Goal: Information Seeking & Learning: Learn about a topic

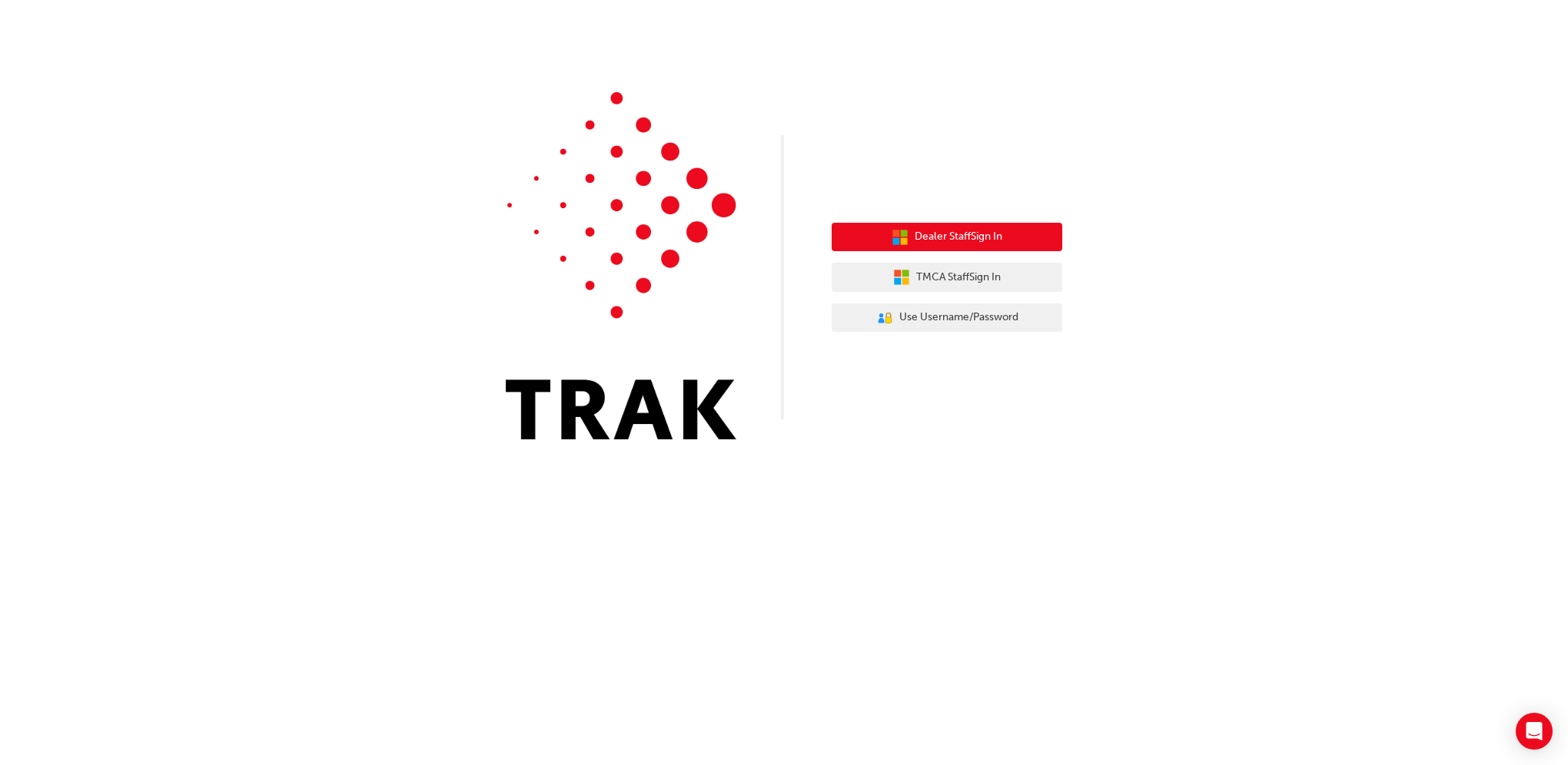
click at [993, 234] on span "Dealer Staff Sign In" at bounding box center [959, 237] width 88 height 17
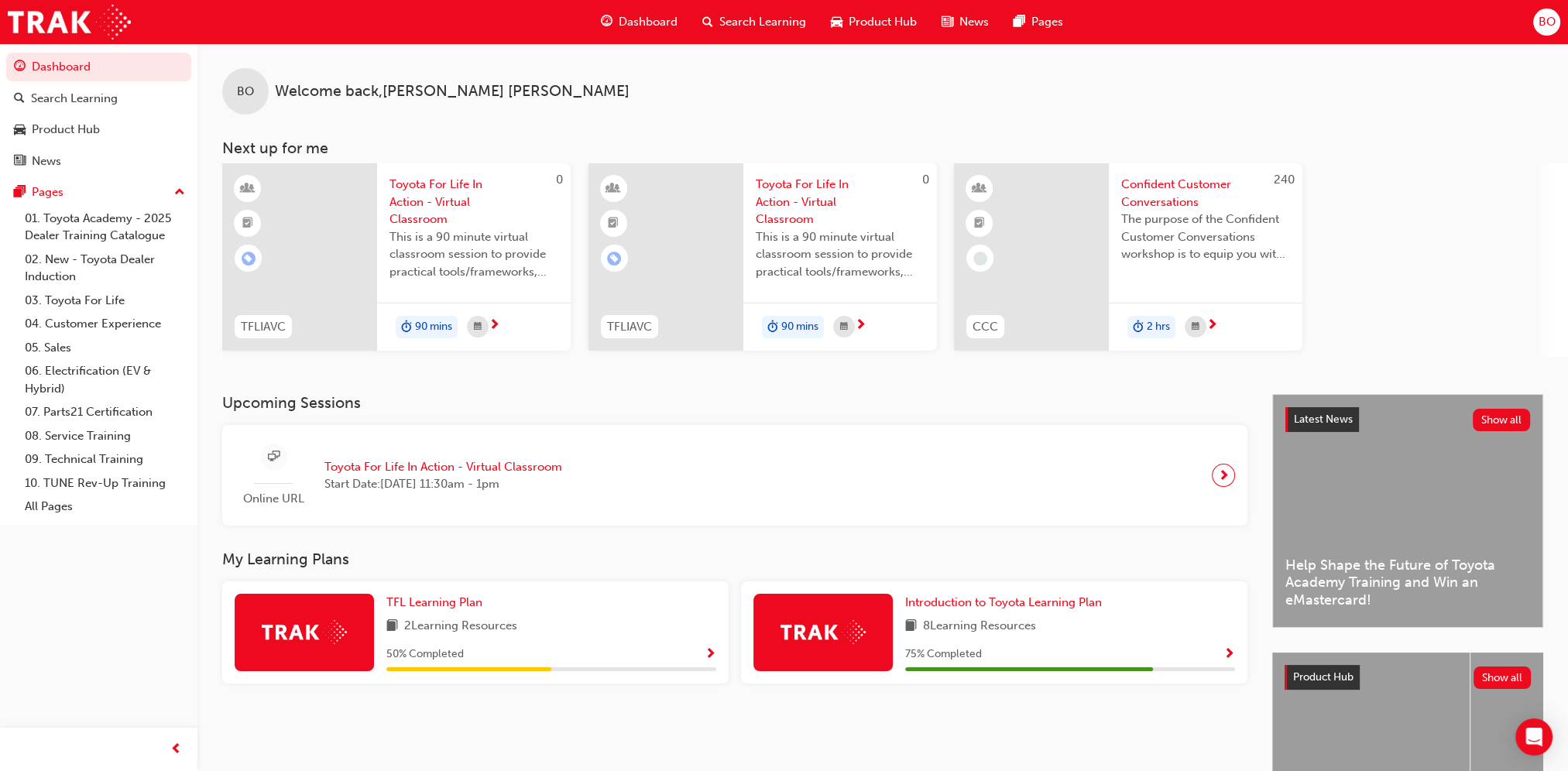
drag, startPoint x: 1219, startPoint y: 659, endPoint x: 1230, endPoint y: 655, distance: 11.7
click at [1219, 659] on div "75 % Completed" at bounding box center [1069, 655] width 329 height 19
click at [1236, 653] on div "Introduction to Toyota Learning Plan 8 Learning Resources 75 % Completed" at bounding box center [993, 633] width 507 height 103
click at [1225, 654] on span "Show Progress" at bounding box center [1228, 655] width 11 height 14
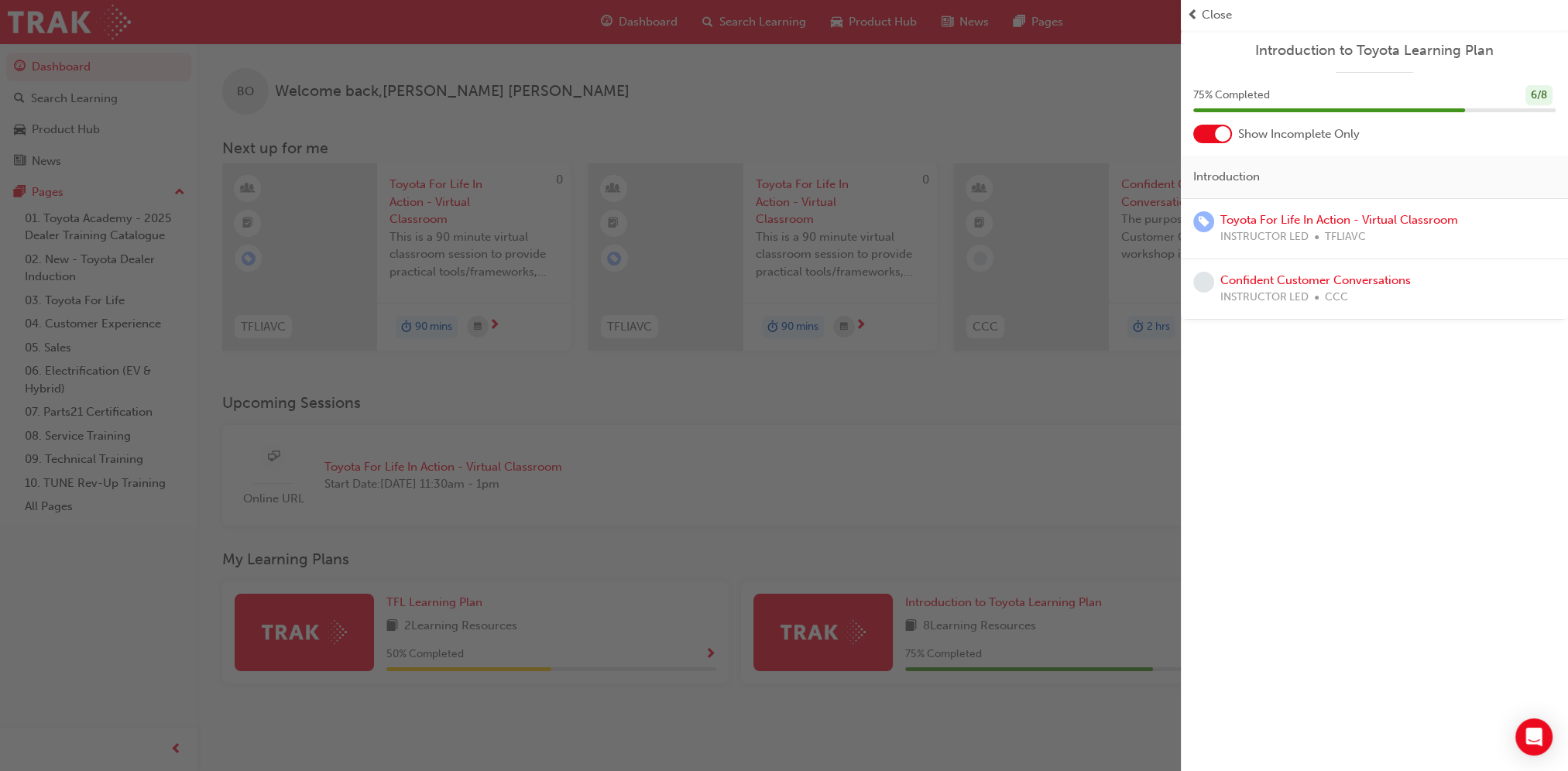
click at [1199, 17] on div "Close" at bounding box center [1373, 15] width 375 height 17
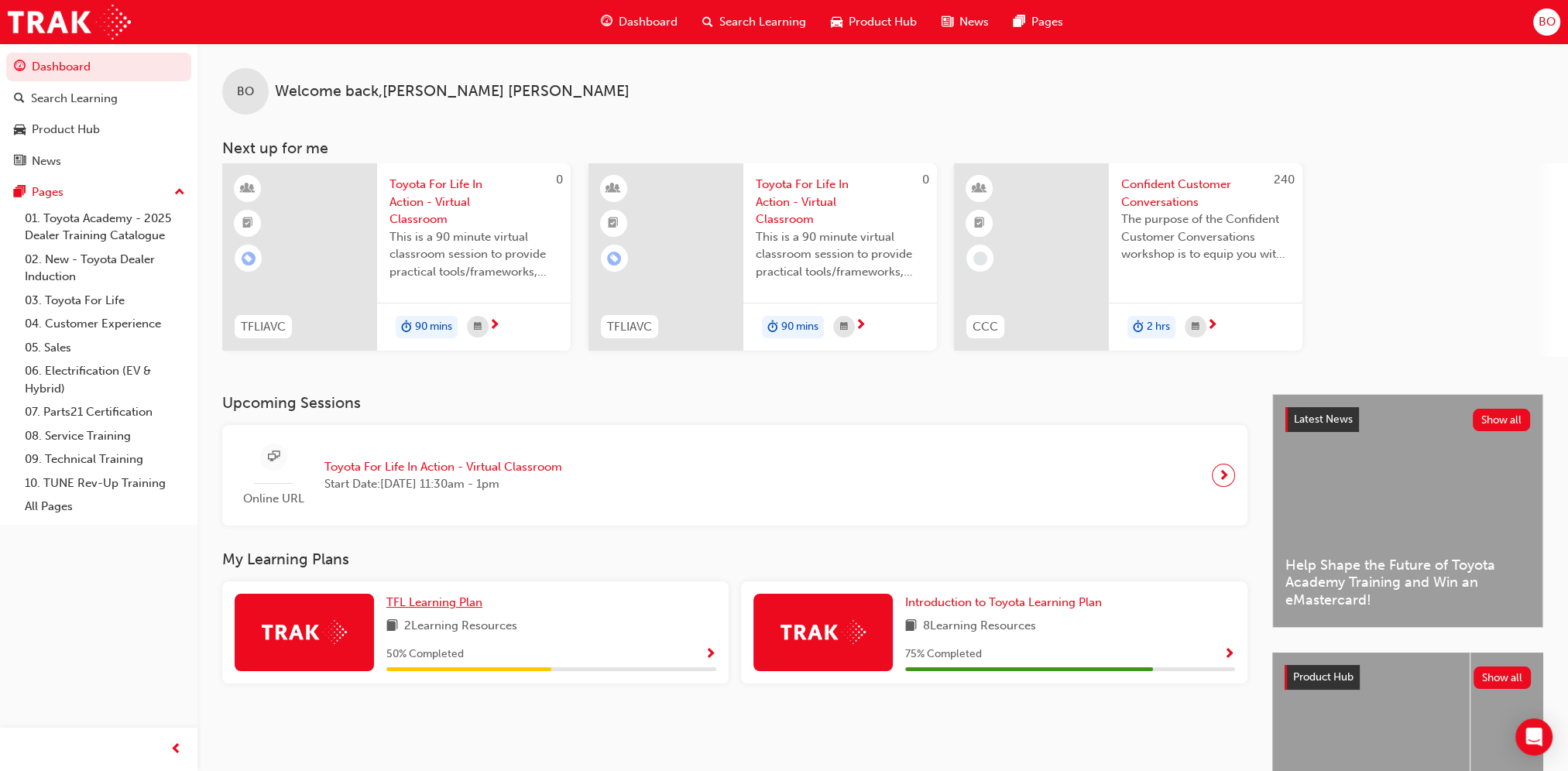
click at [409, 599] on span "TFL Learning Plan" at bounding box center [434, 602] width 96 height 14
click at [708, 654] on span "Show Progress" at bounding box center [710, 655] width 11 height 14
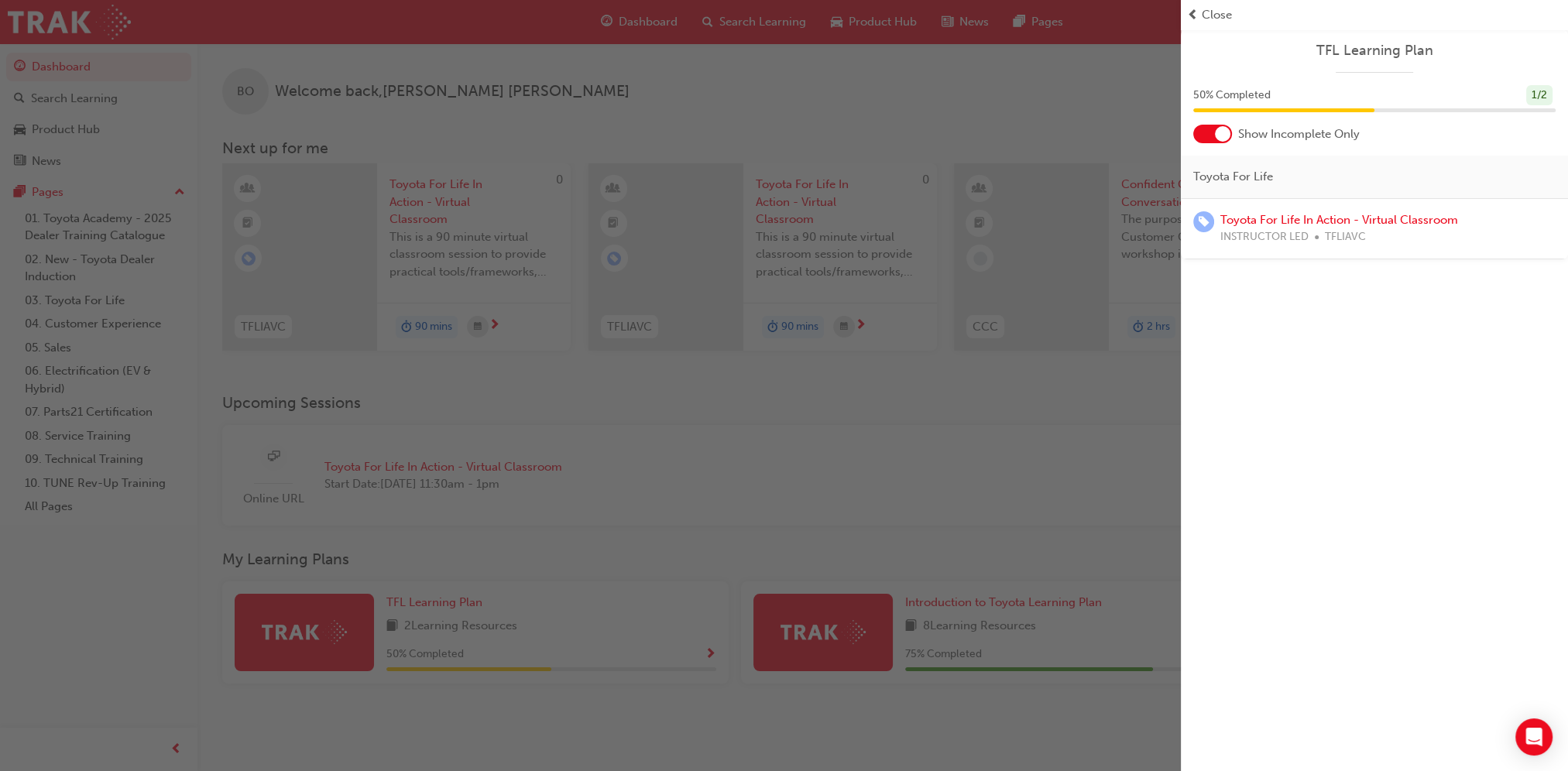
click at [1193, 13] on span "prev-icon" at bounding box center [1192, 15] width 11 height 17
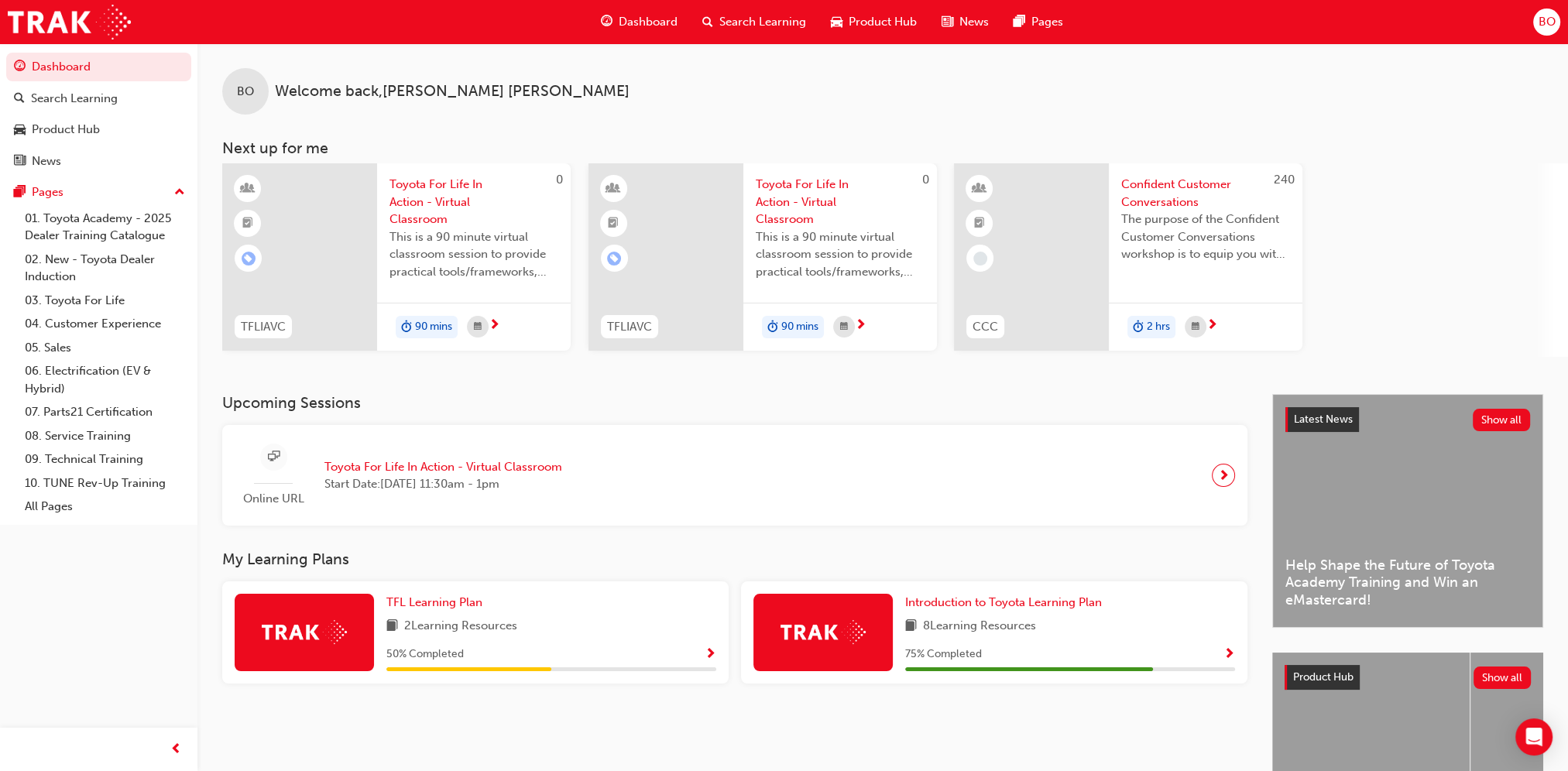
click at [840, 110] on div "BO Welcome back , [PERSON_NAME]" at bounding box center [882, 79] width 1371 height 71
click at [803, 96] on div "BO Welcome back , [PERSON_NAME]" at bounding box center [882, 79] width 1371 height 71
